Goal: Task Accomplishment & Management: Manage account settings

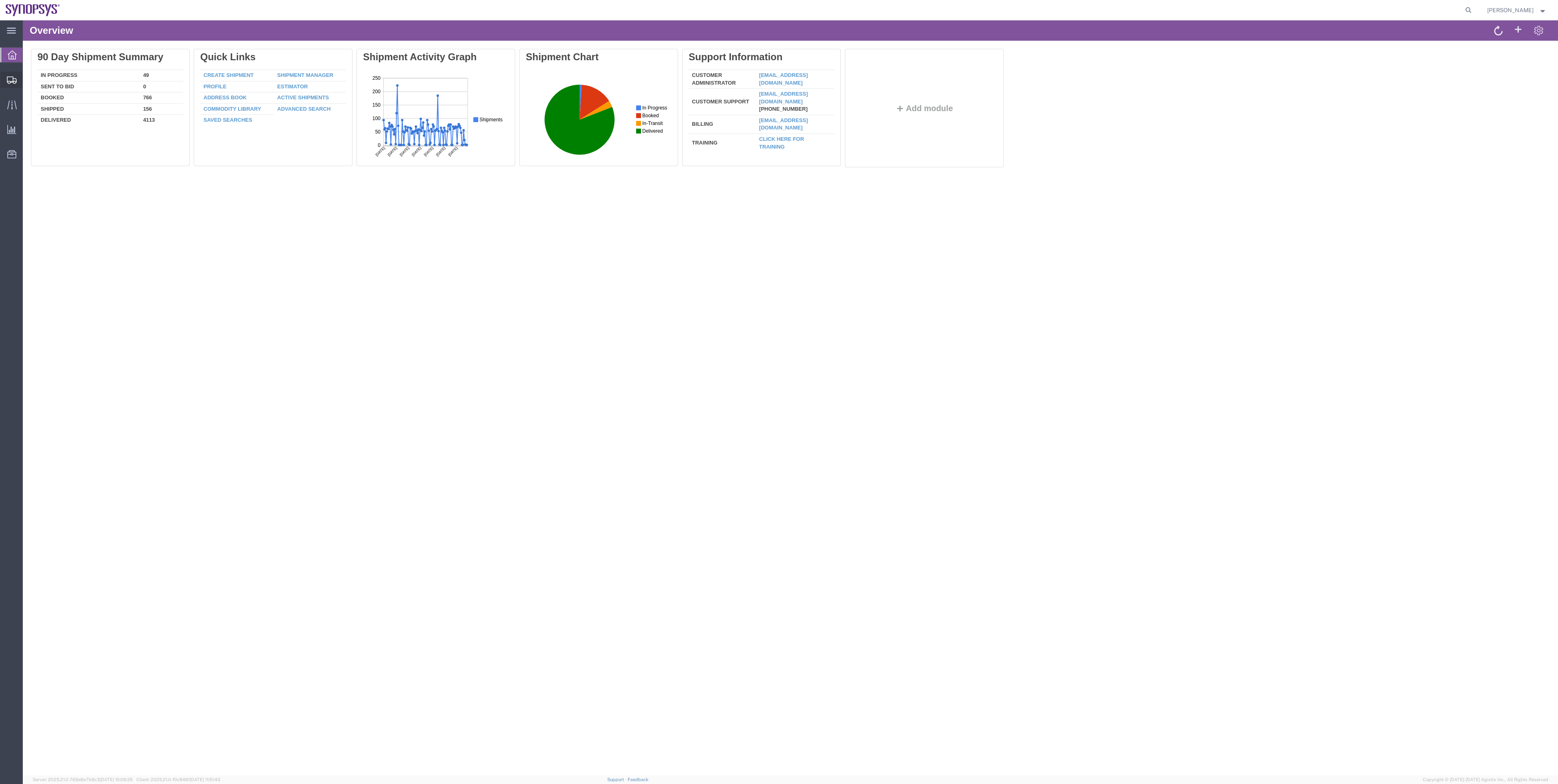
click at [0, 0] on span "Shipment Manager" at bounding box center [0, 0] width 0 height 0
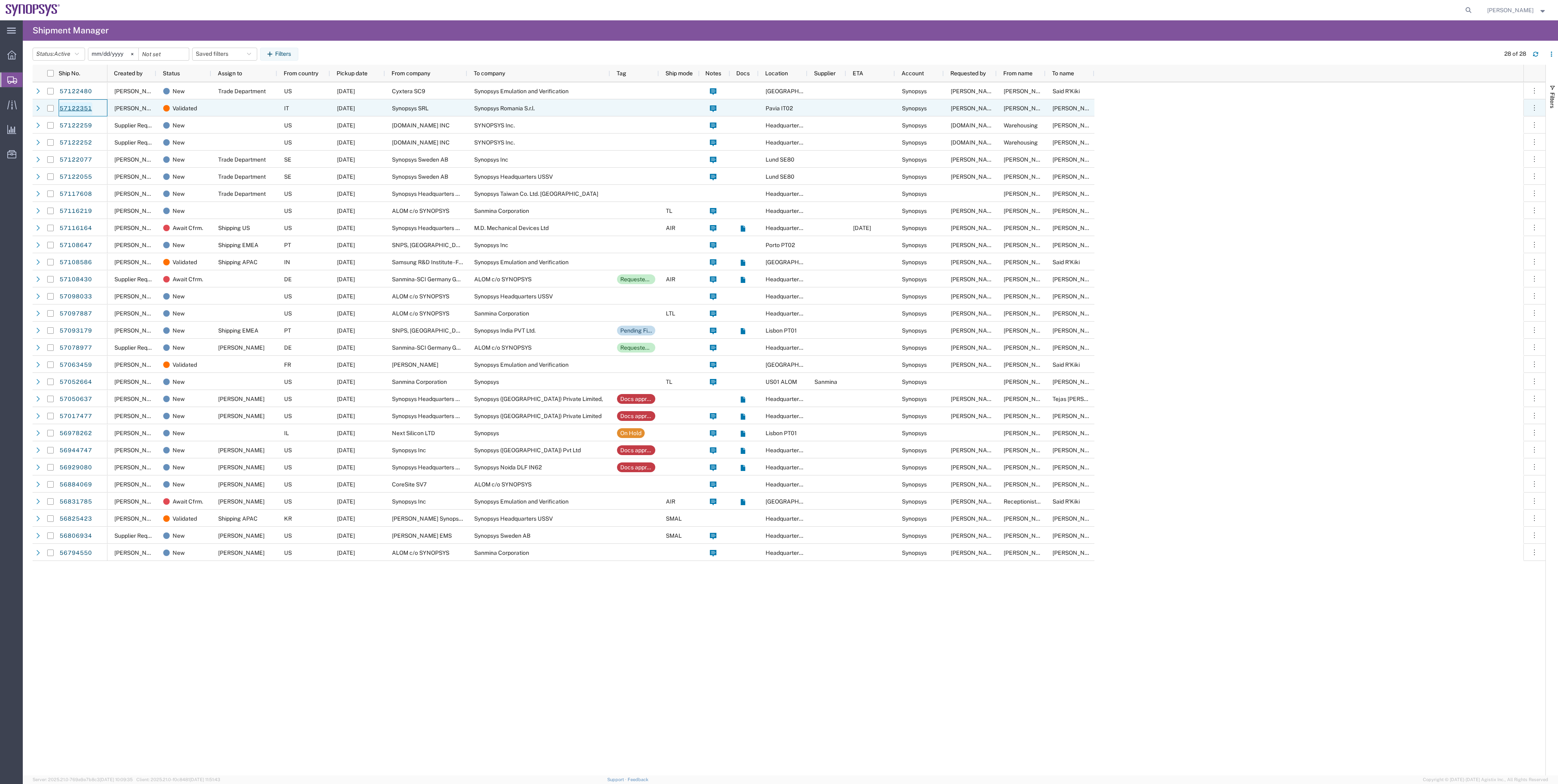
click at [71, 112] on link "57122351" at bounding box center [75, 108] width 34 height 13
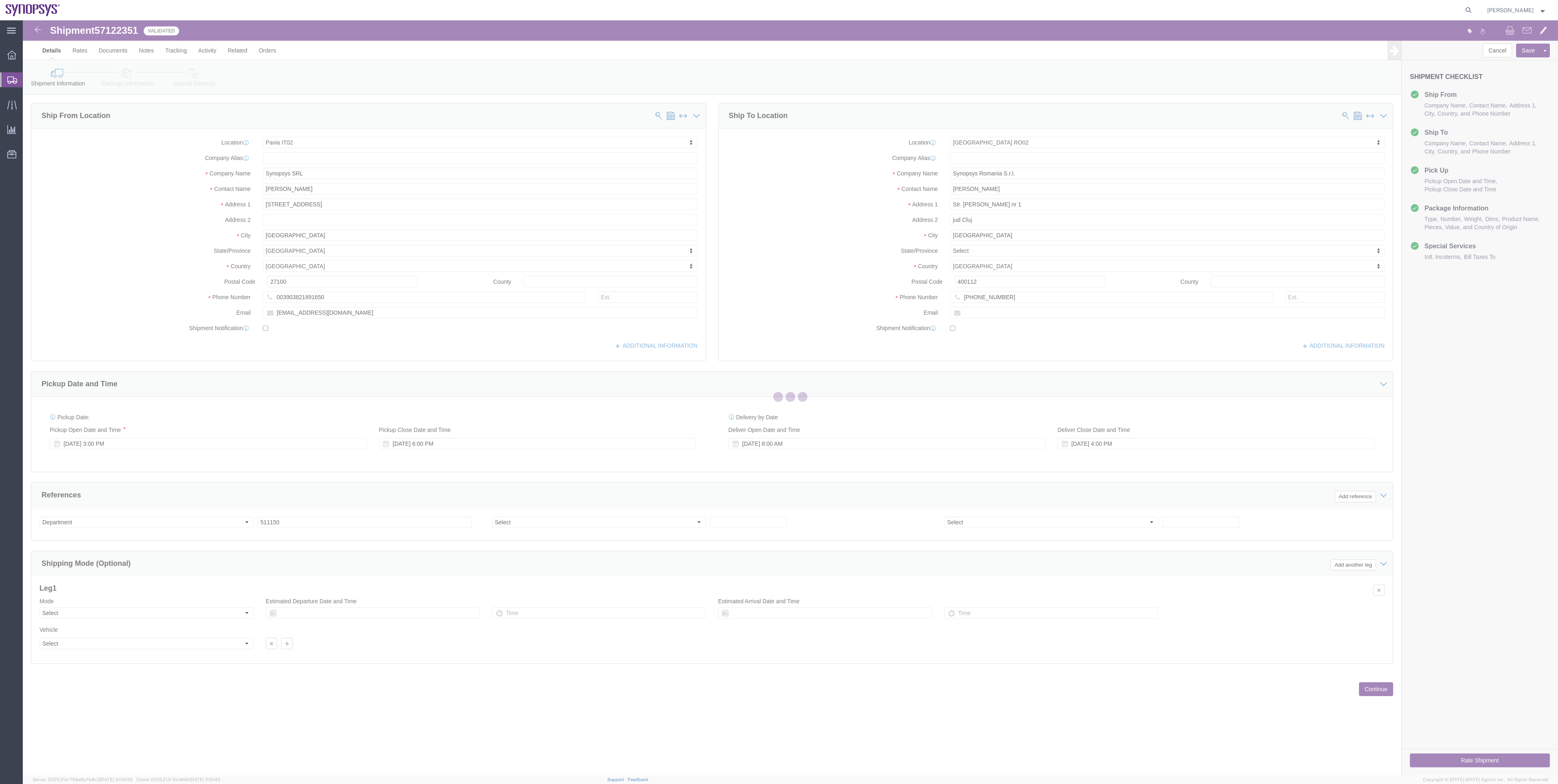
select select "63138"
select select "63154"
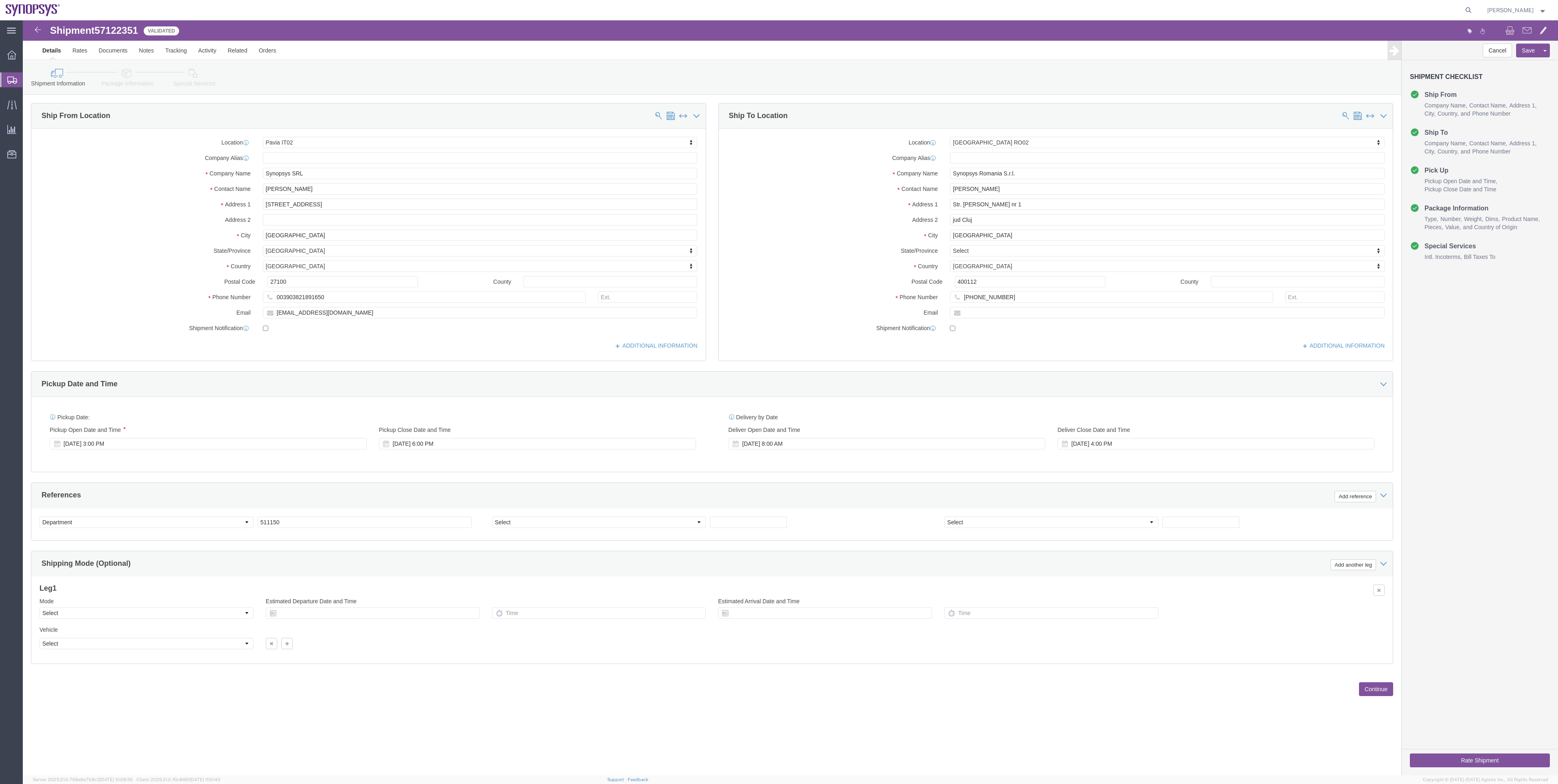
click link "Package Information"
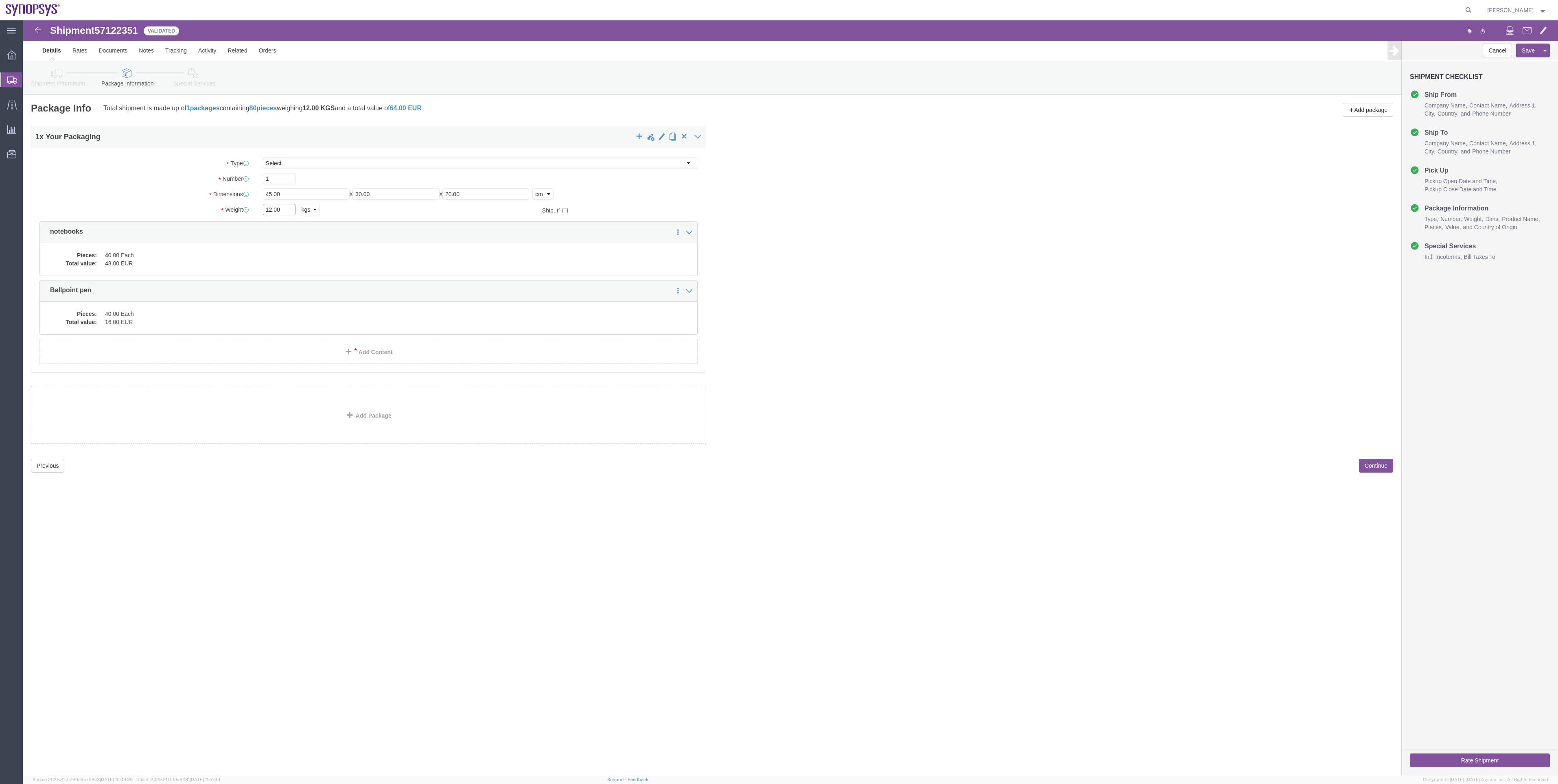
drag, startPoint x: 262, startPoint y: 192, endPoint x: 238, endPoint y: 194, distance: 24.1
click div "12.00 Select kgs lbs"
type input "11"
click link "Shipment Information"
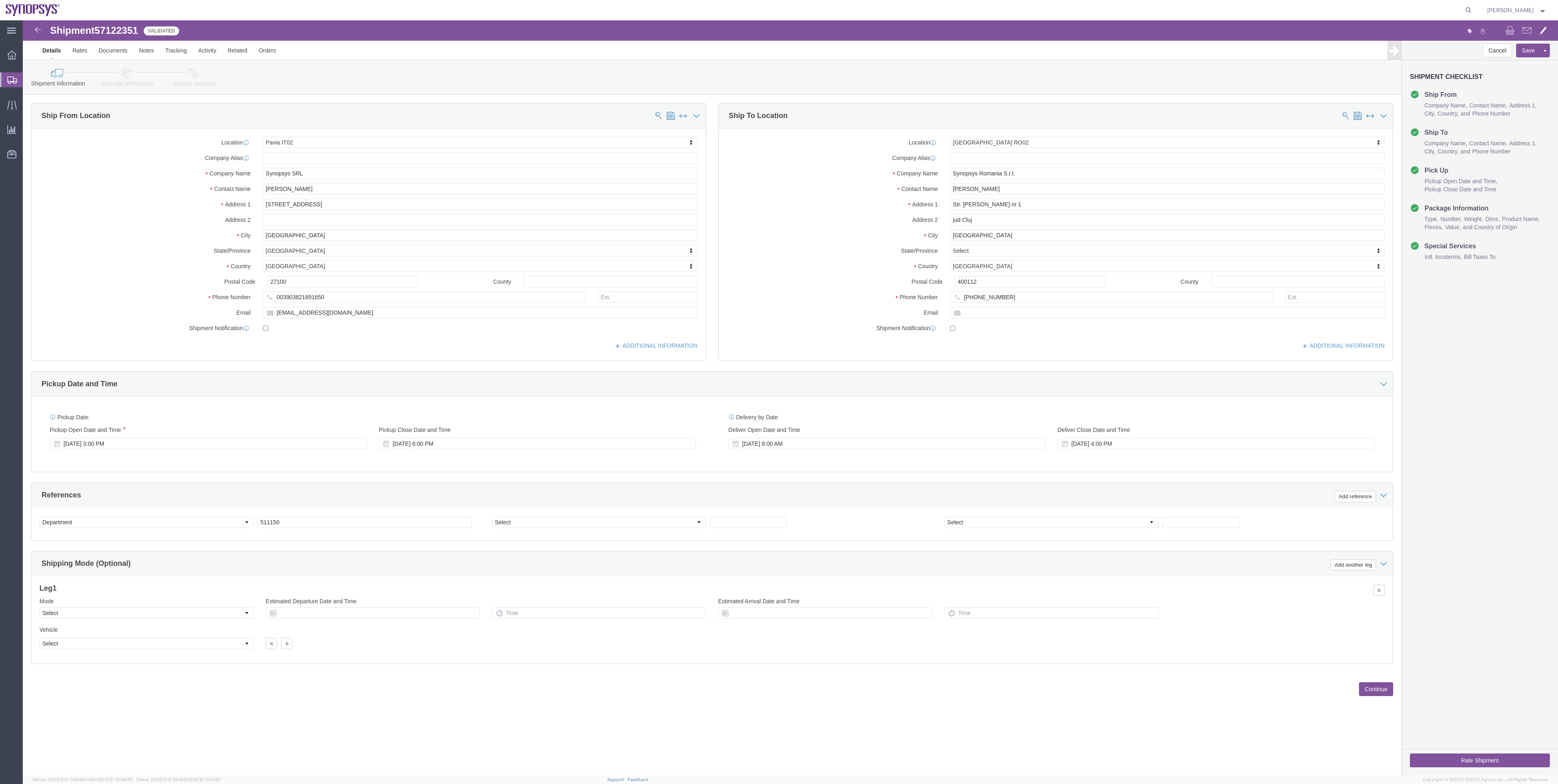
click link "Package Information"
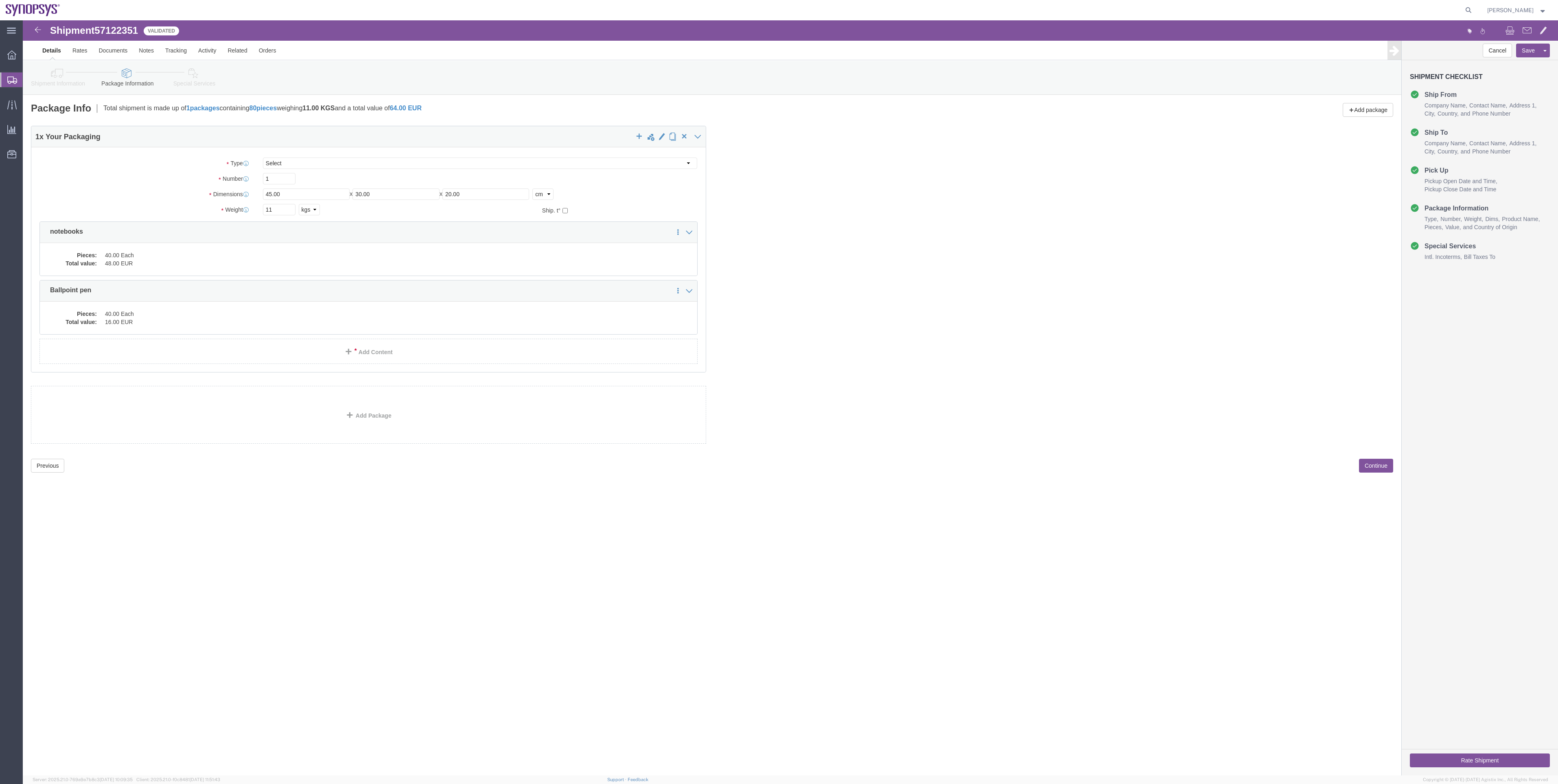
click link "Special Services"
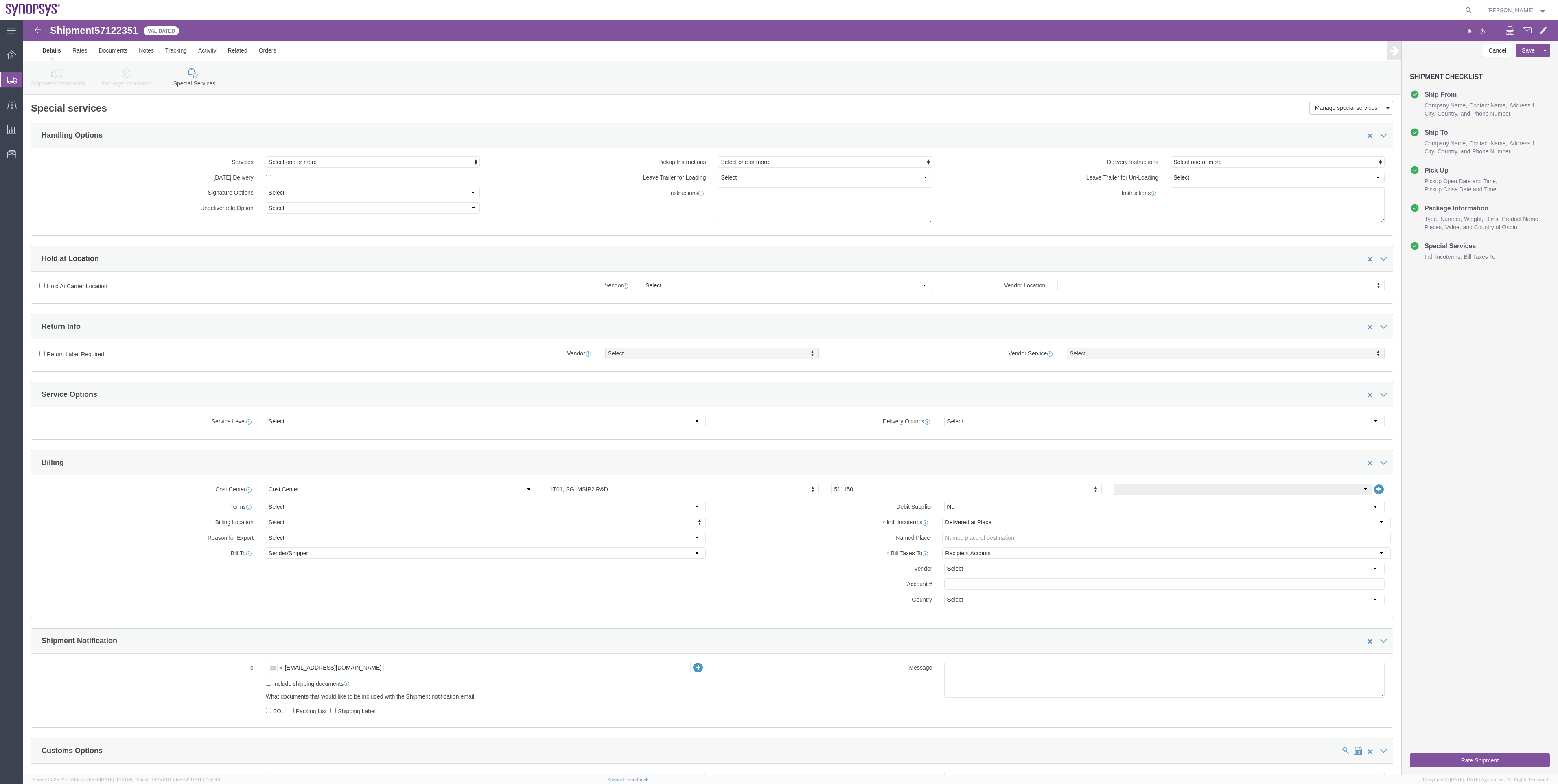
click icon
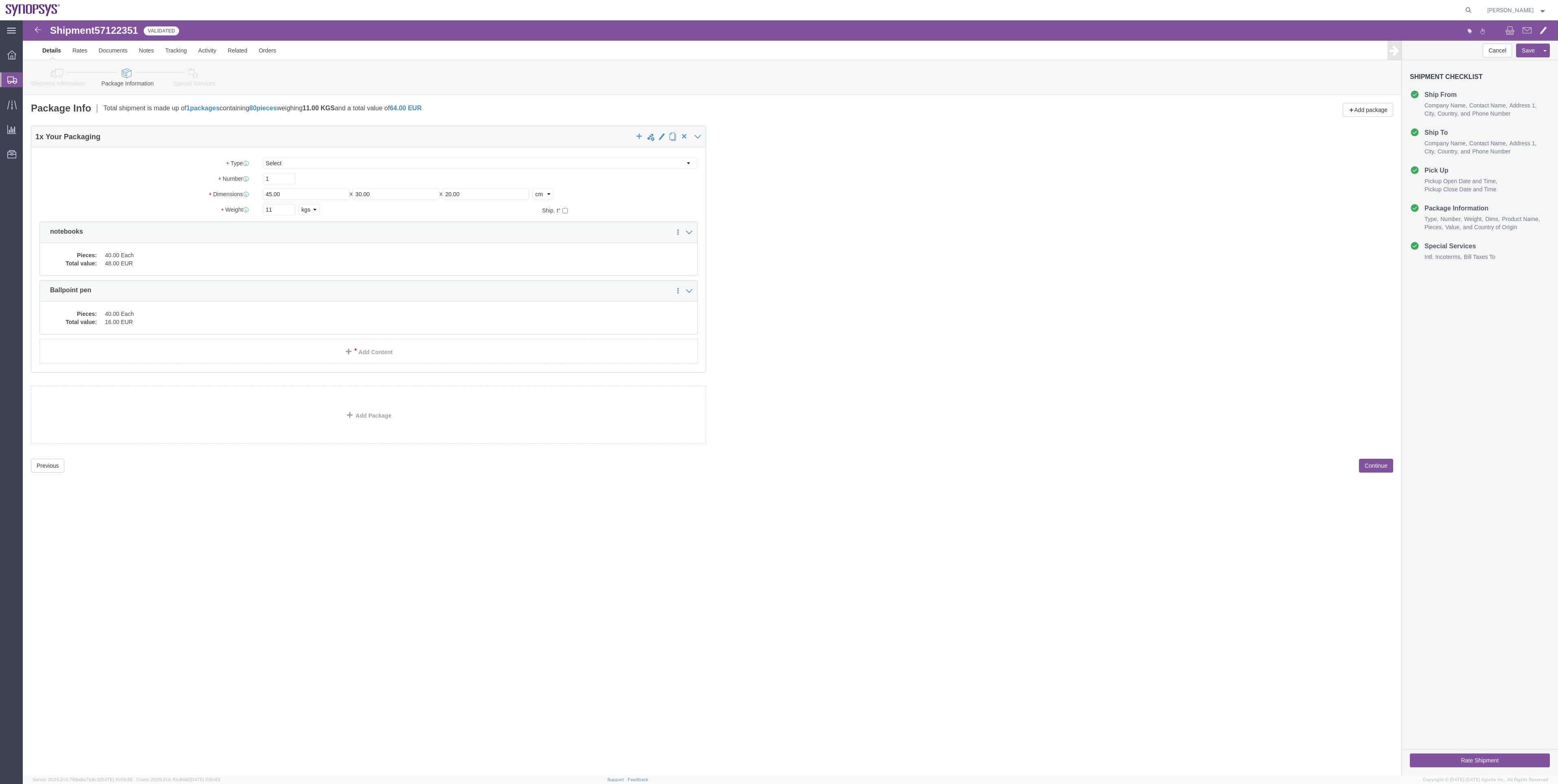
click icon
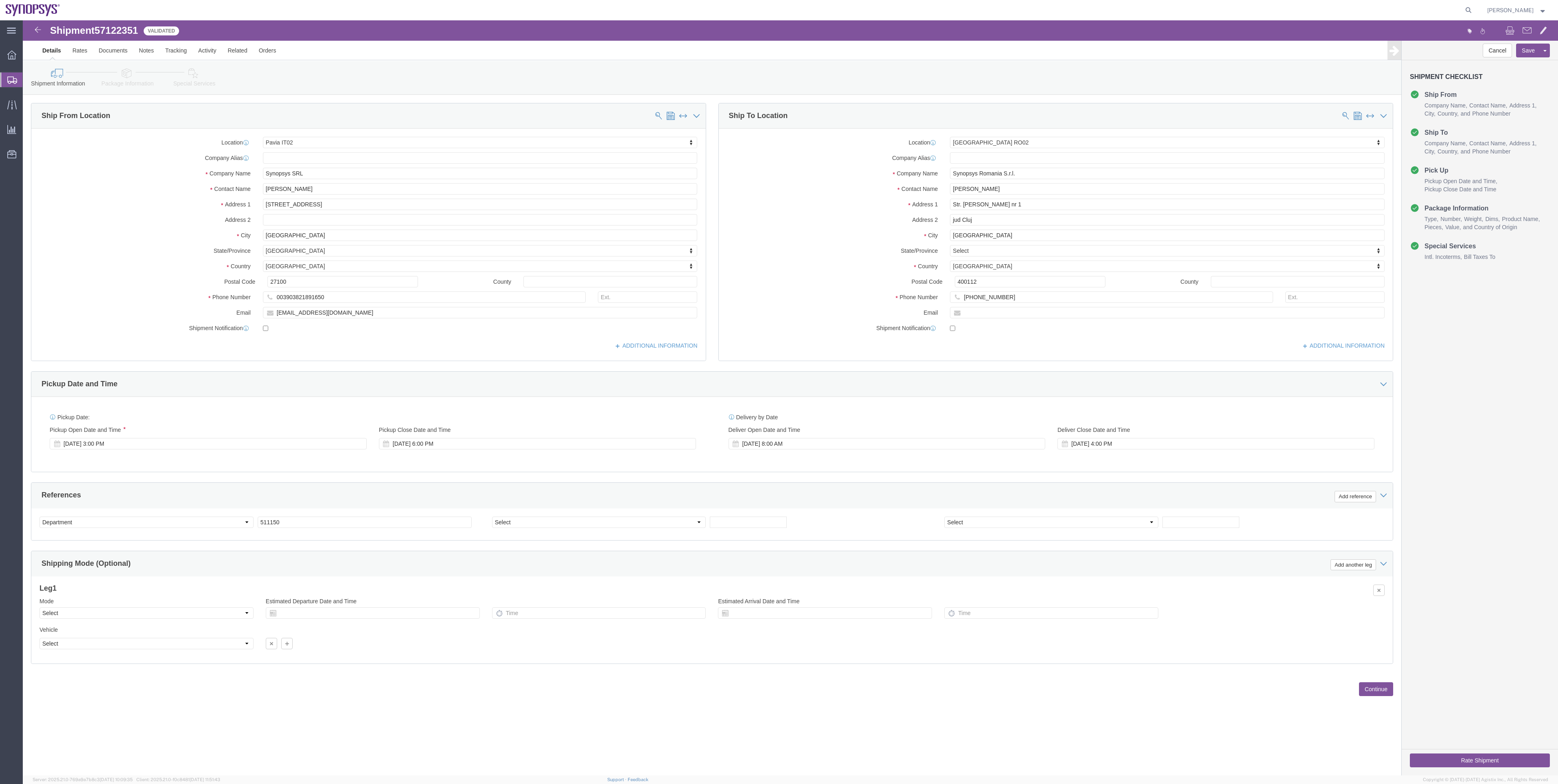
click button "Rate Shipment"
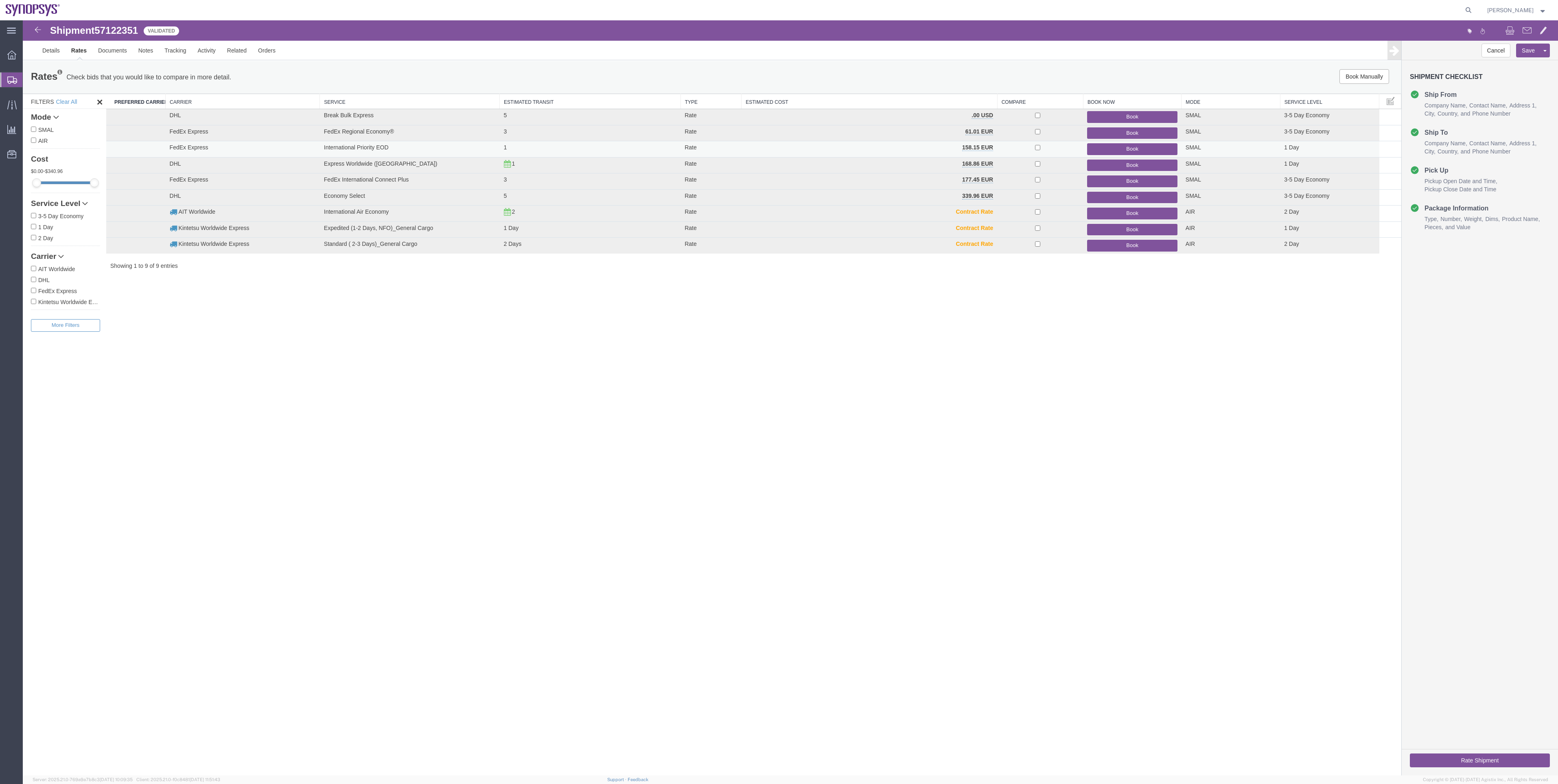
click at [1097, 152] on button "Book" at bounding box center [1132, 149] width 90 height 12
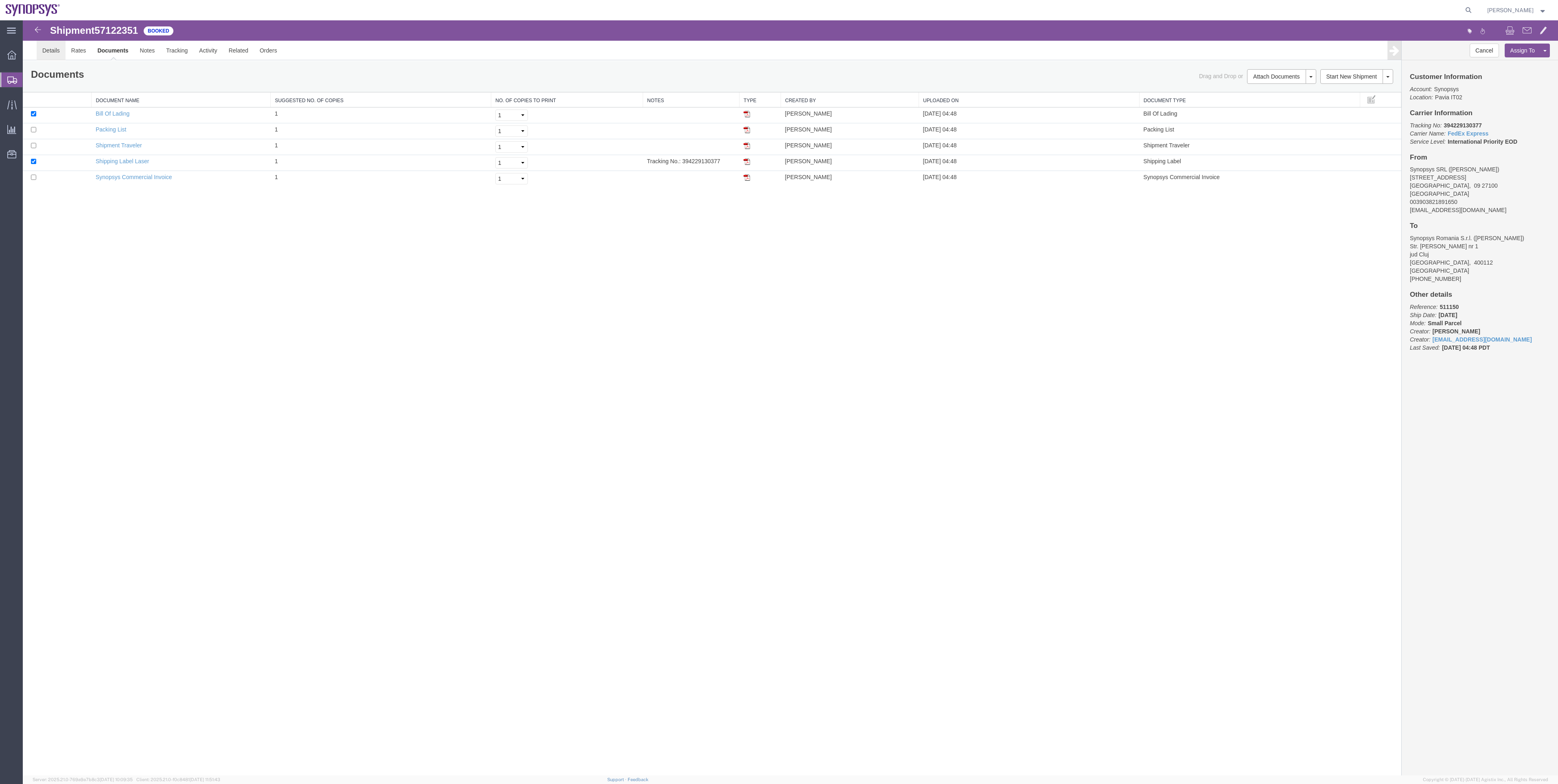
click at [36, 41] on link "Details" at bounding box center [50, 50] width 29 height 20
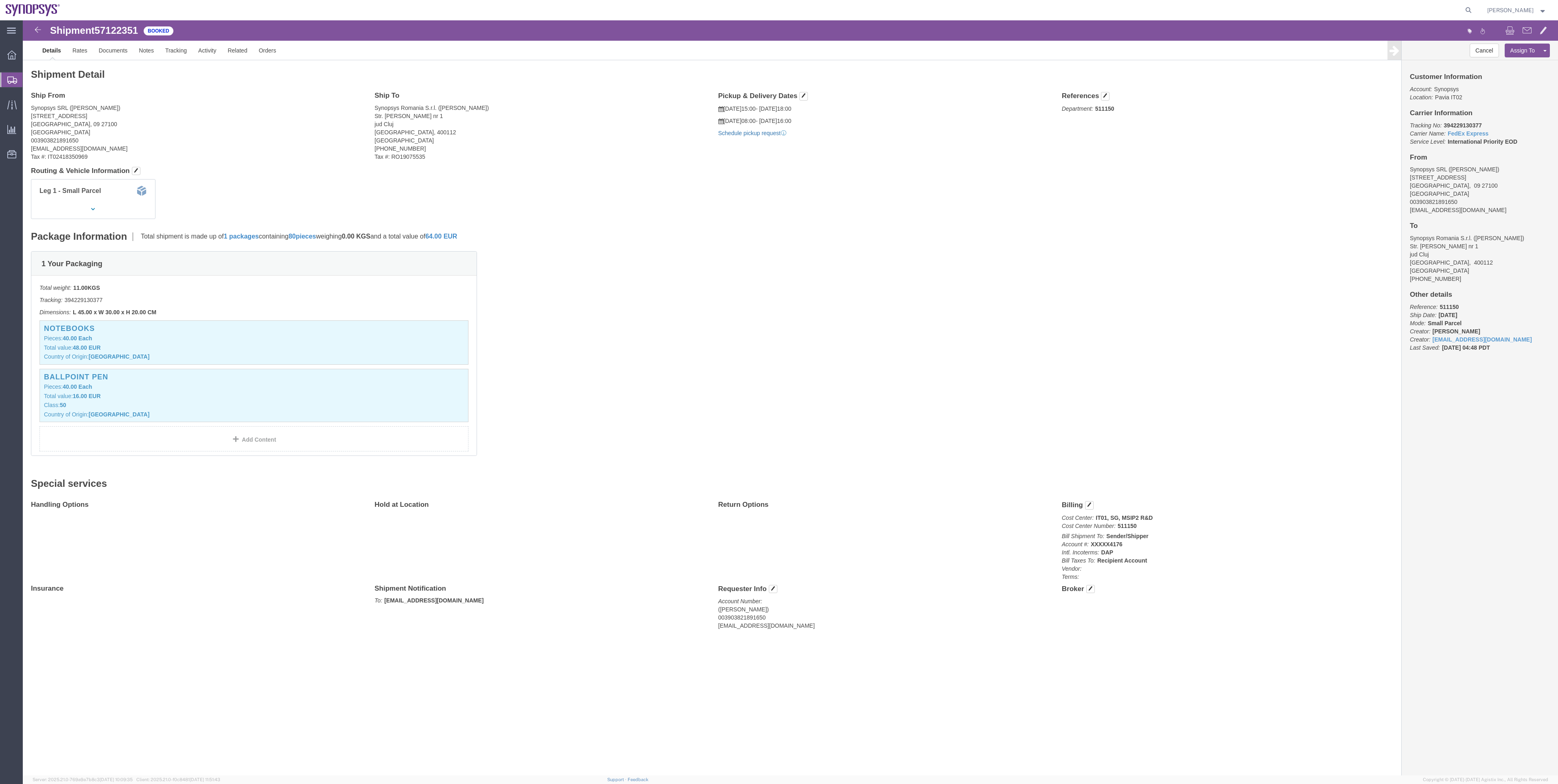
click link "Schedule pickup request"
click at [0, 0] on span "Shipment Manager" at bounding box center [0, 0] width 0 height 0
